Goal: Transaction & Acquisition: Purchase product/service

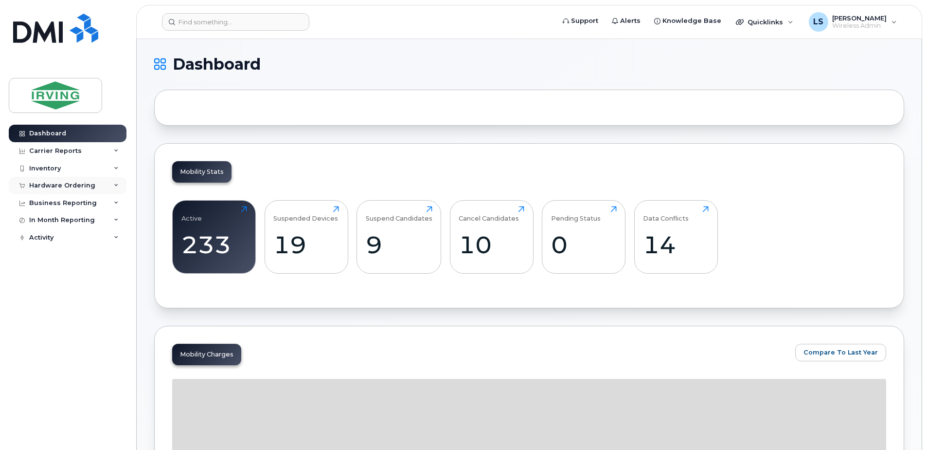
click at [55, 184] on div "Hardware Ordering" at bounding box center [62, 186] width 66 height 8
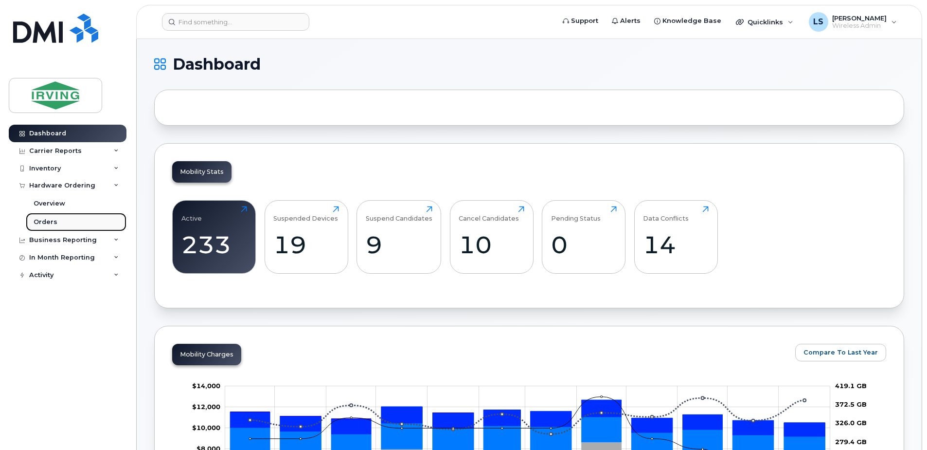
click at [40, 222] on div "Orders" at bounding box center [46, 222] width 24 height 9
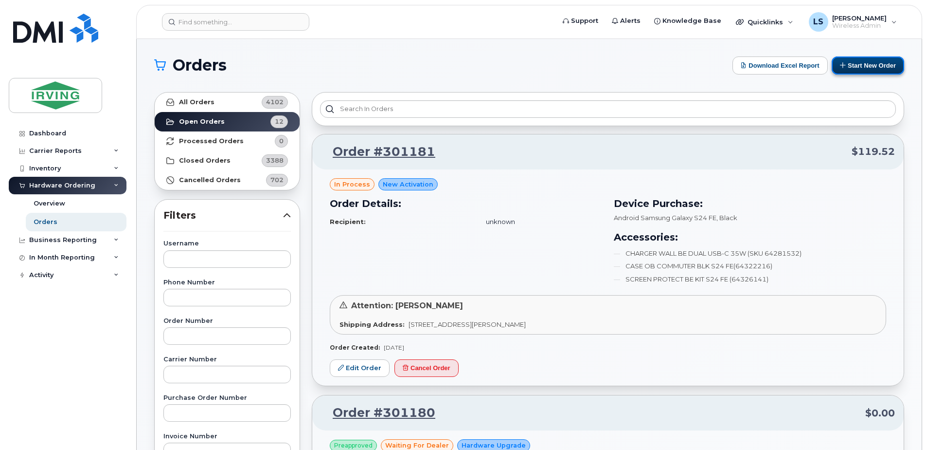
click at [896, 59] on button "Start New Order" at bounding box center [868, 65] width 73 height 18
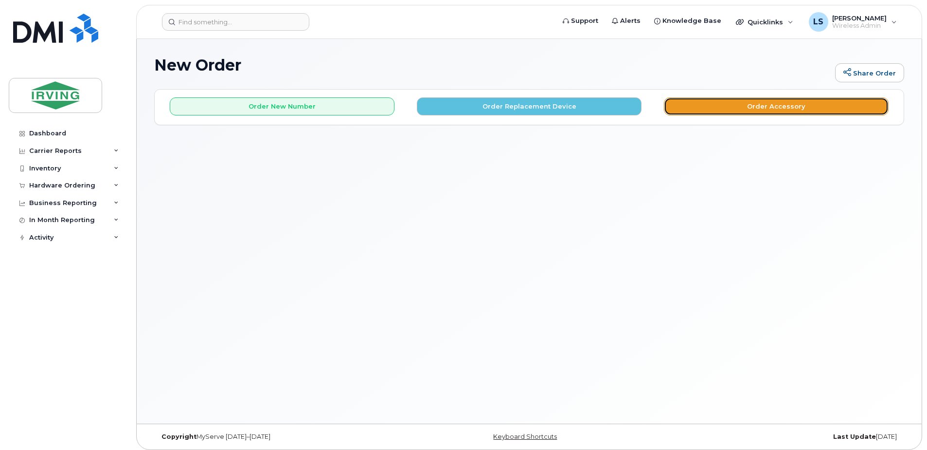
click at [731, 106] on button "Order Accessory" at bounding box center [776, 106] width 225 height 18
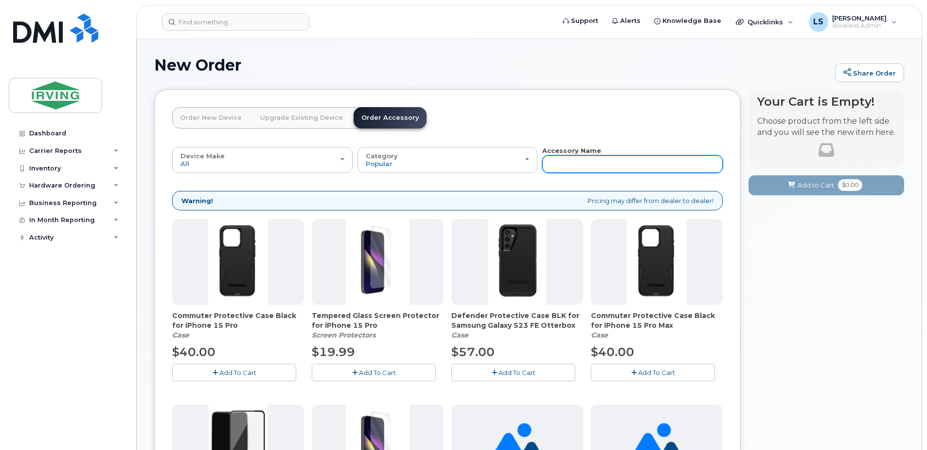
click at [571, 165] on input "text" at bounding box center [633, 164] width 181 height 18
type input "sim"
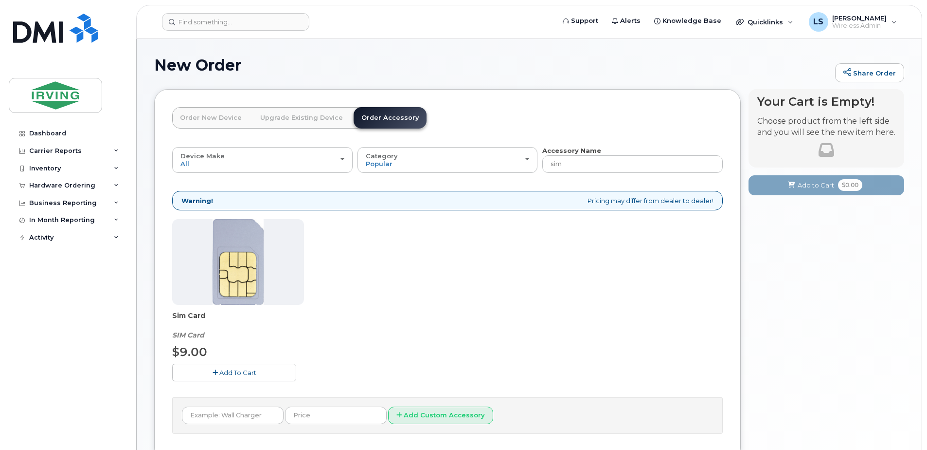
click at [235, 371] on span "Add To Cart" at bounding box center [237, 372] width 37 height 8
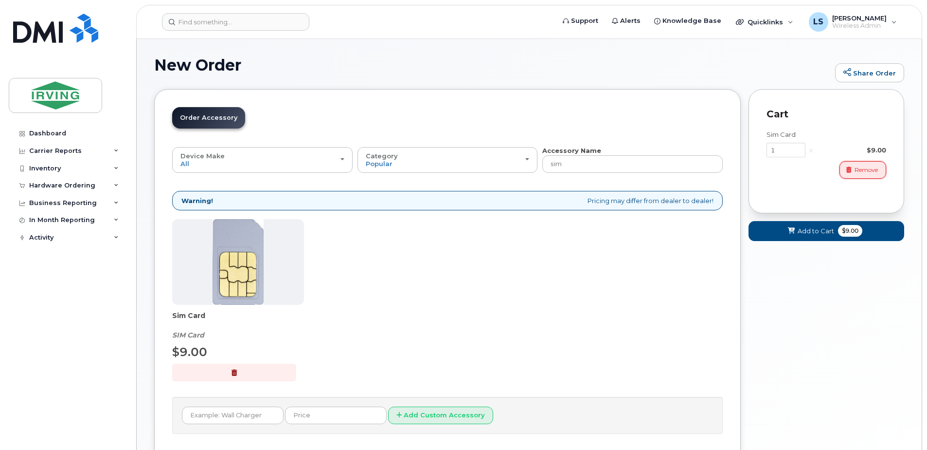
click at [863, 170] on span "Remove" at bounding box center [866, 169] width 23 height 9
